Goal: Use online tool/utility: Utilize a website feature to perform a specific function

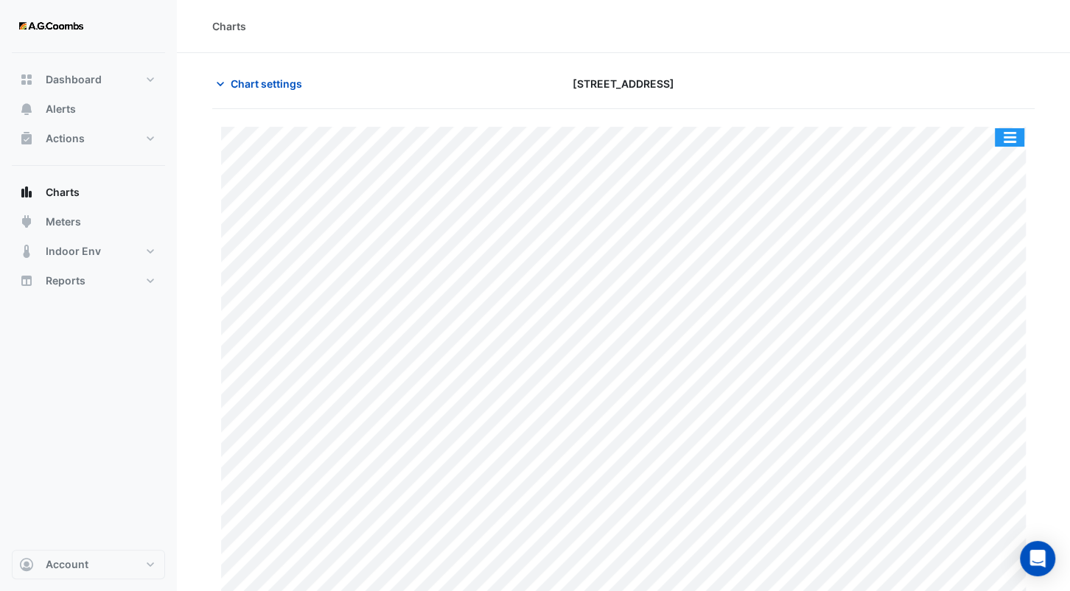
click at [1006, 135] on button "button" at bounding box center [1009, 137] width 29 height 18
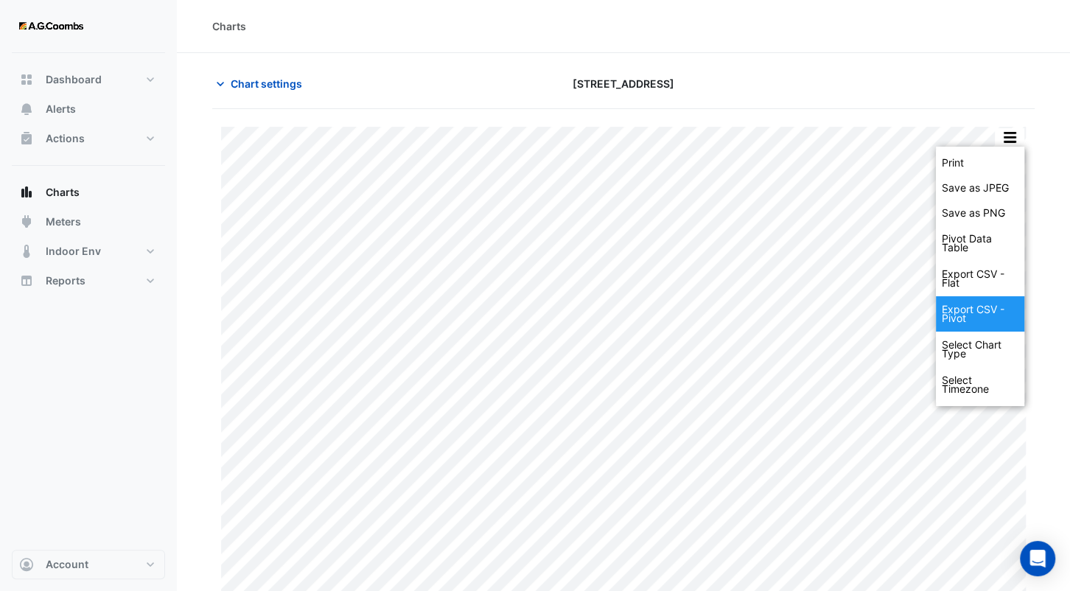
click at [993, 321] on div "Export CSV - Pivot" at bounding box center [980, 313] width 88 height 35
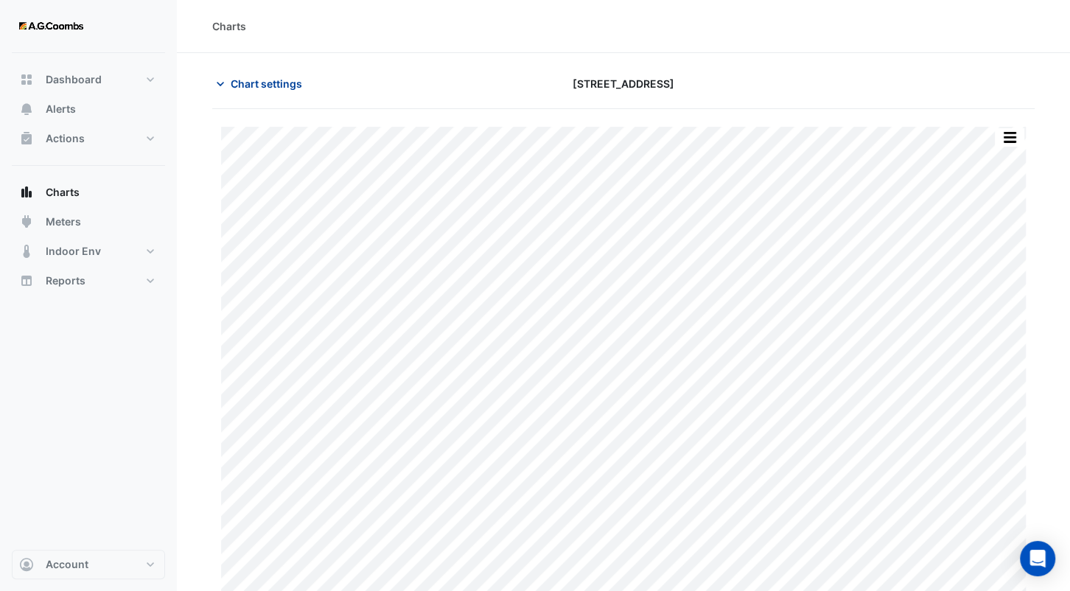
click at [279, 88] on span "Chart settings" at bounding box center [266, 83] width 71 height 15
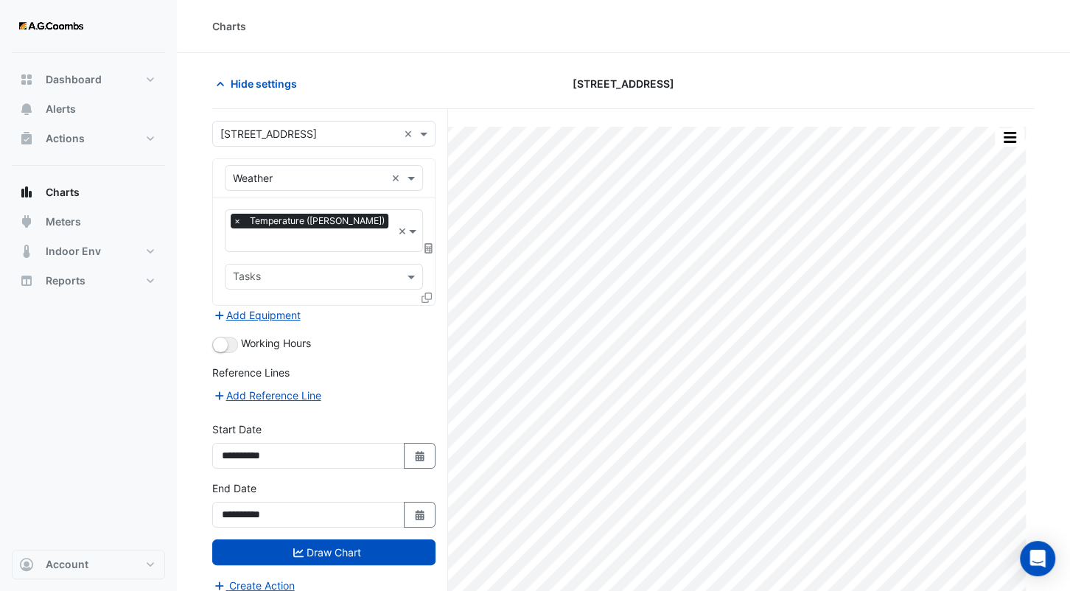
click at [293, 181] on input "text" at bounding box center [309, 178] width 153 height 15
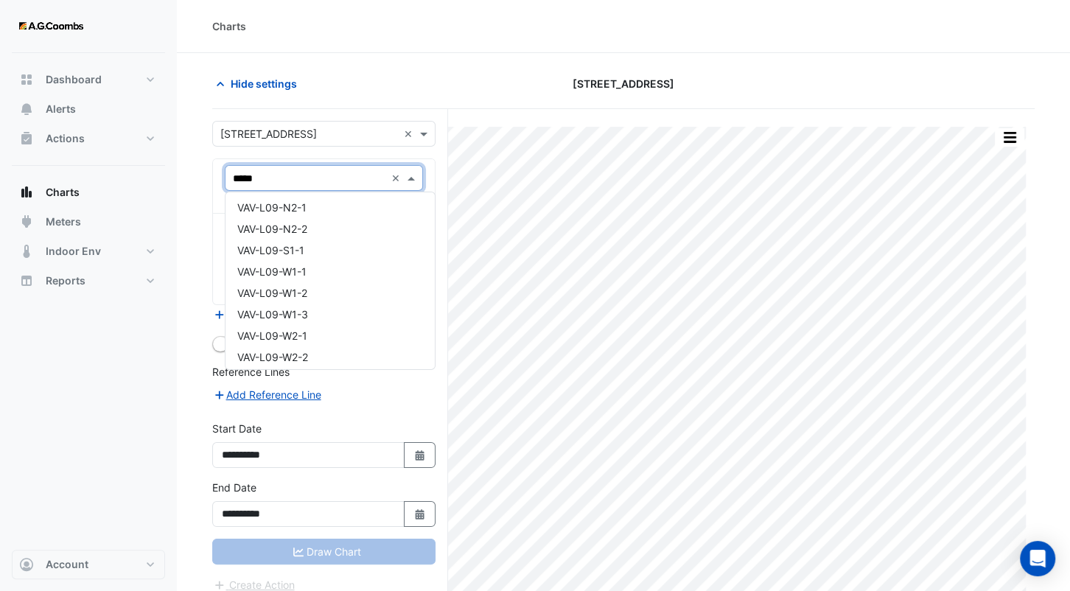
scroll to position [15283, 0]
type input "*******"
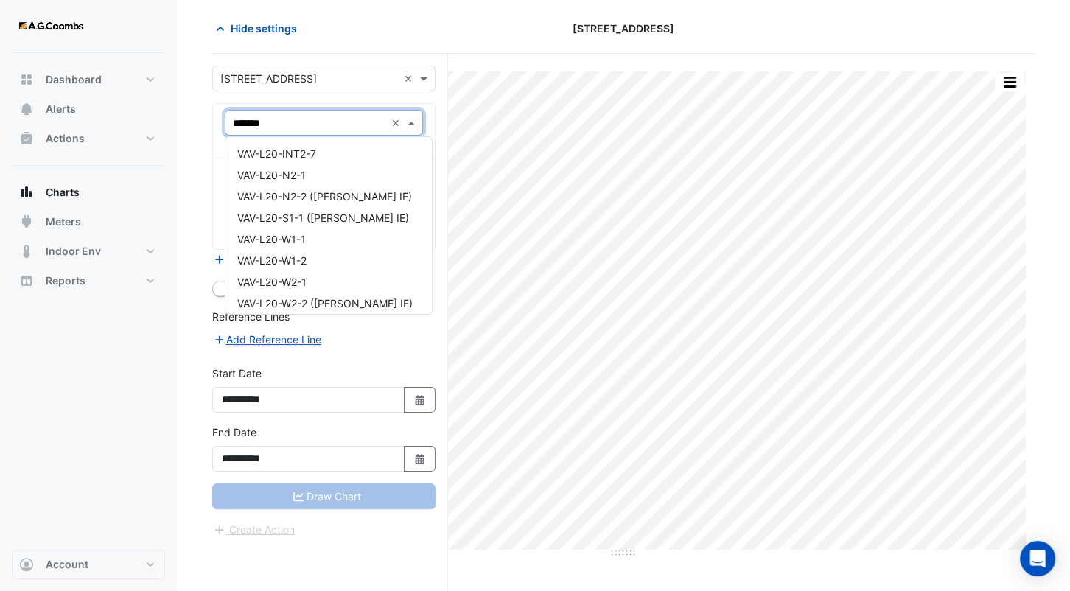
scroll to position [368, 0]
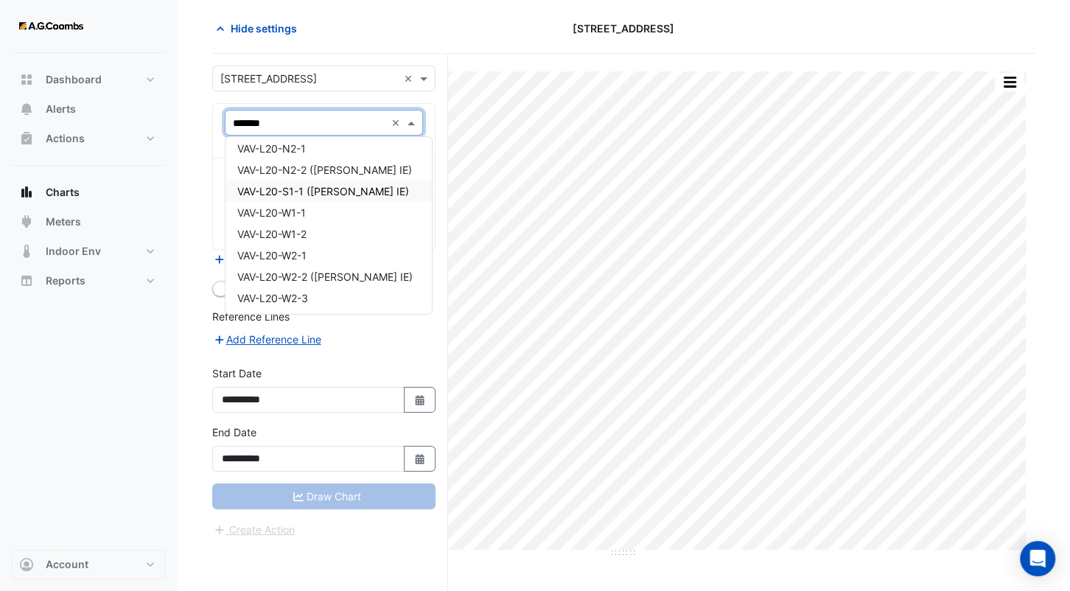
click at [358, 186] on span "VAV-L20-S1-1 ([PERSON_NAME] IE)" at bounding box center [323, 191] width 172 height 13
click at [358, 186] on div "Favourites Tasks" at bounding box center [324, 203] width 222 height 91
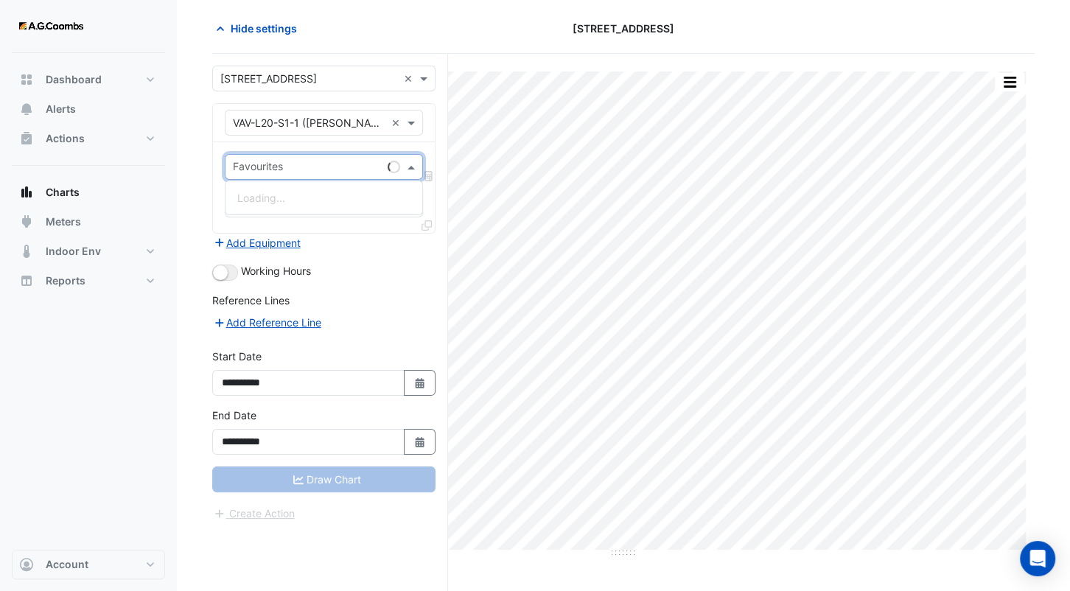
drag, startPoint x: 358, startPoint y: 186, endPoint x: 304, endPoint y: 166, distance: 57.3
click at [304, 166] on input "text" at bounding box center [307, 168] width 149 height 15
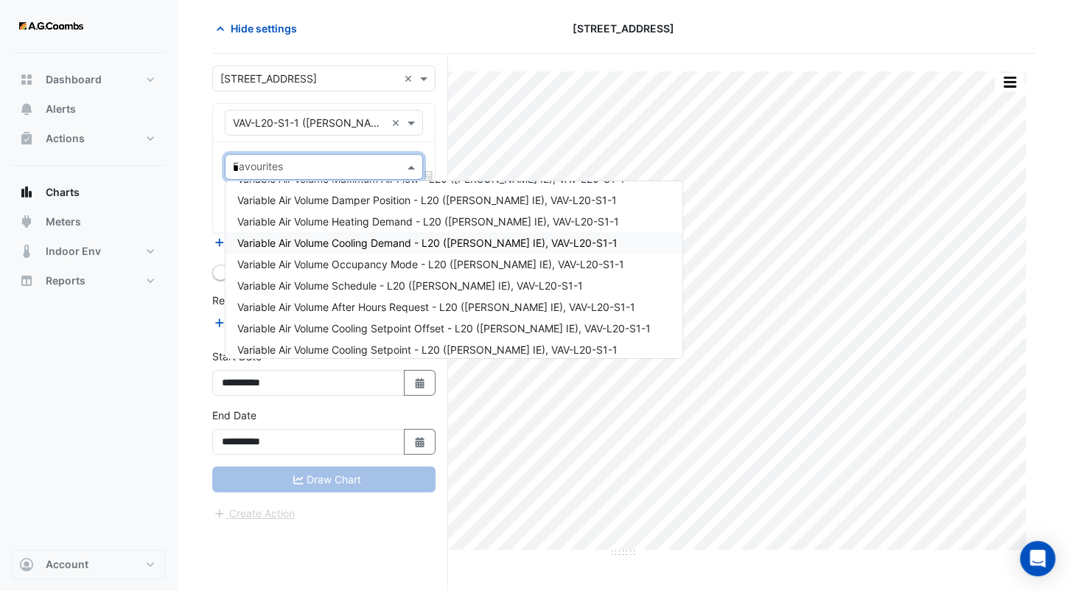
scroll to position [0, 0]
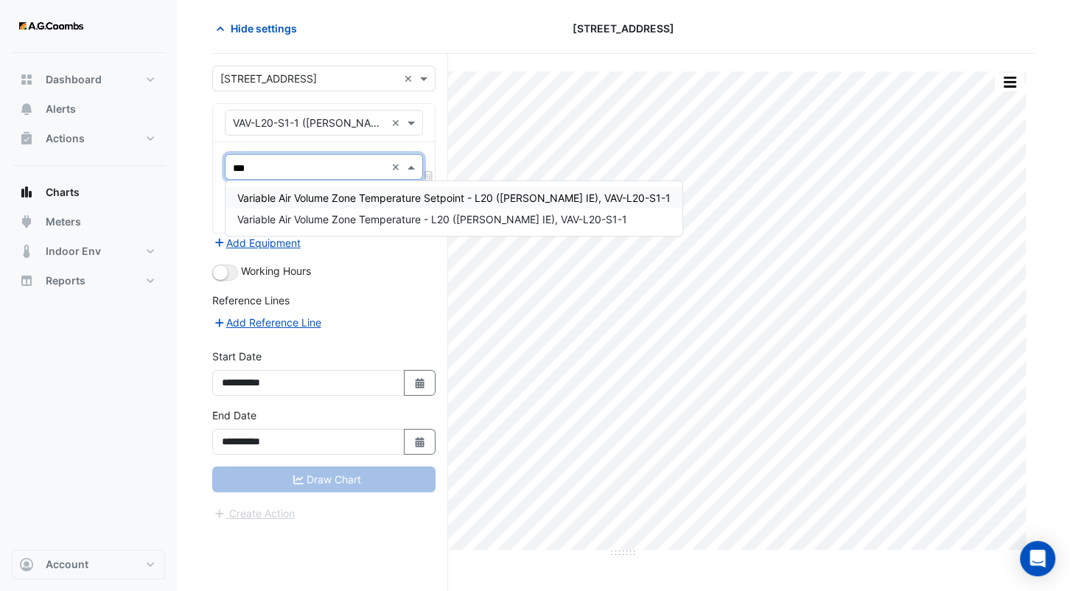
type input "****"
click at [390, 215] on span "Variable Air Volume Zone Temperature - L20 ([PERSON_NAME] IE), VAV-L20-S1-1" at bounding box center [432, 219] width 390 height 13
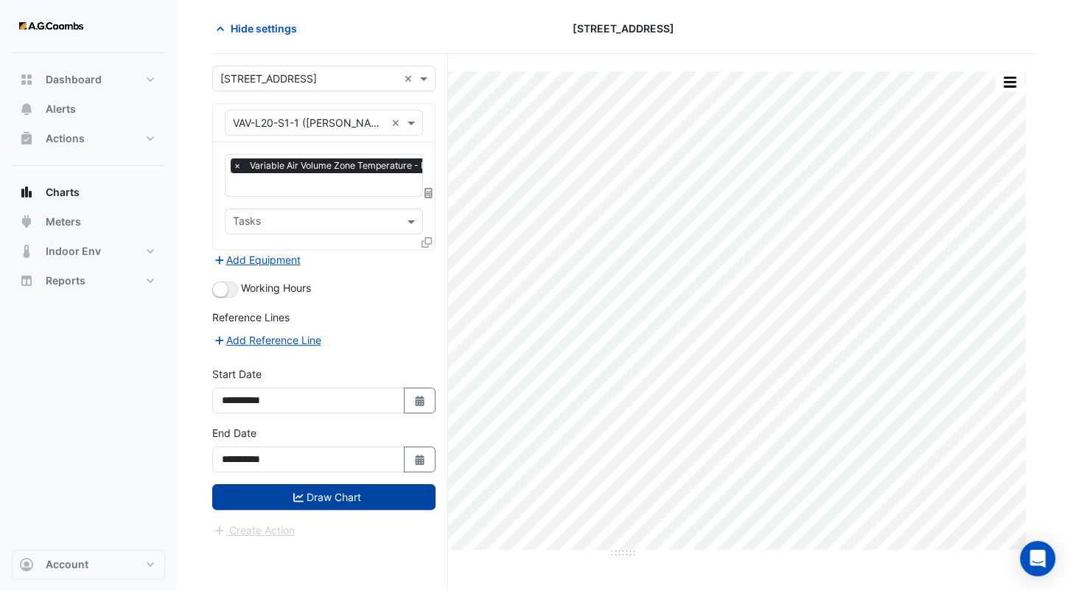
click at [334, 487] on button "Draw Chart" at bounding box center [323, 497] width 223 height 26
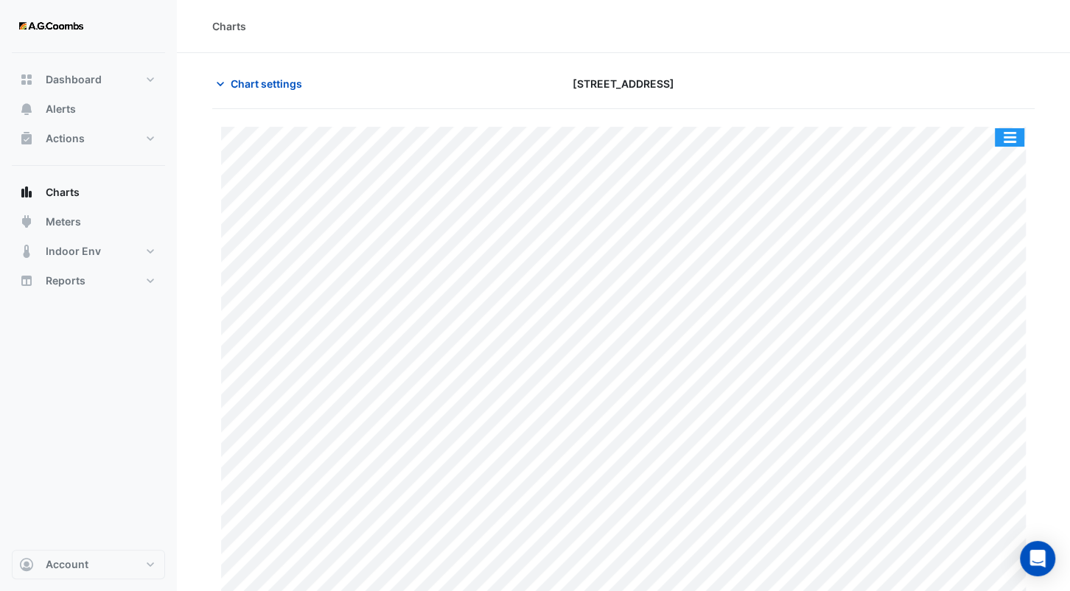
click at [1015, 130] on button "button" at bounding box center [1009, 137] width 29 height 18
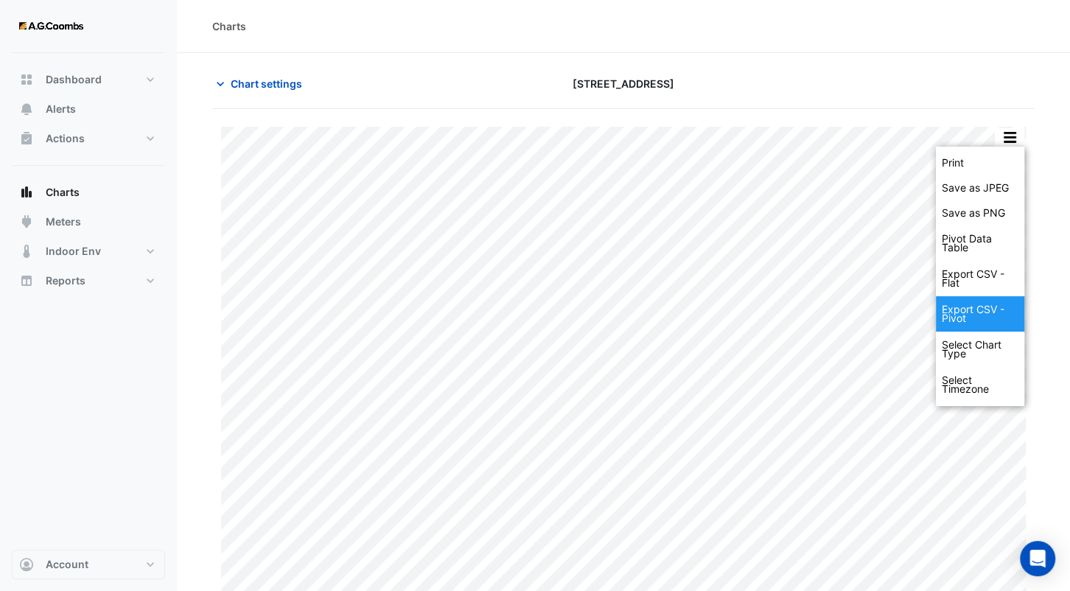
click at [978, 317] on div "Export CSV - Pivot" at bounding box center [980, 313] width 88 height 35
